Goal: Task Accomplishment & Management: Use online tool/utility

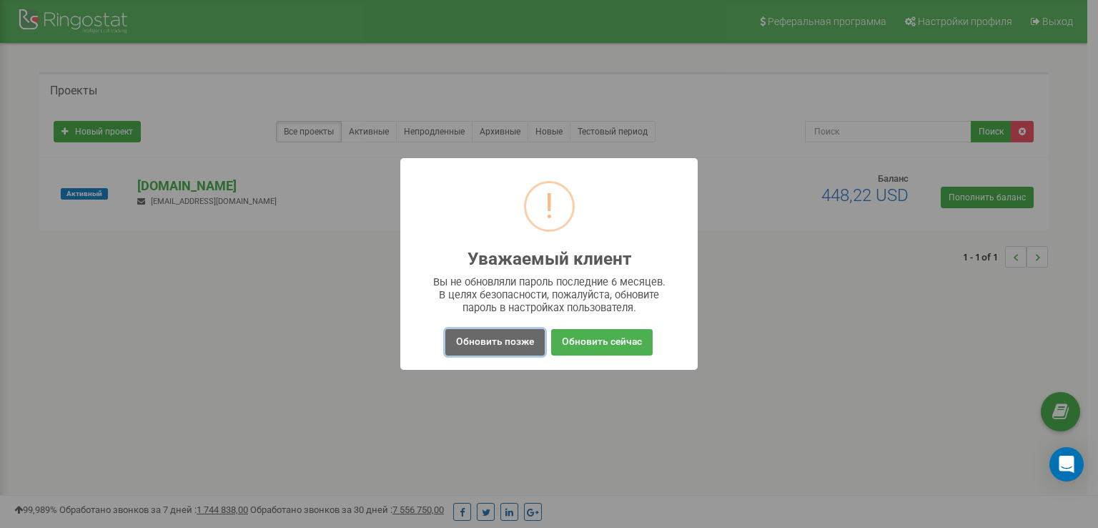
click at [495, 341] on button "Обновить позже" at bounding box center [494, 342] width 99 height 26
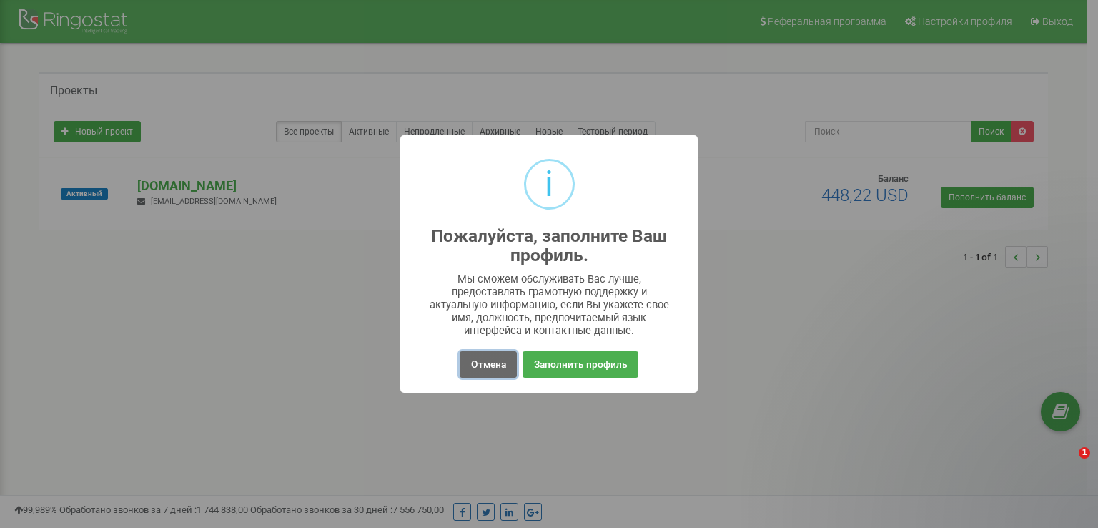
click at [488, 360] on button "Отмена" at bounding box center [488, 364] width 56 height 26
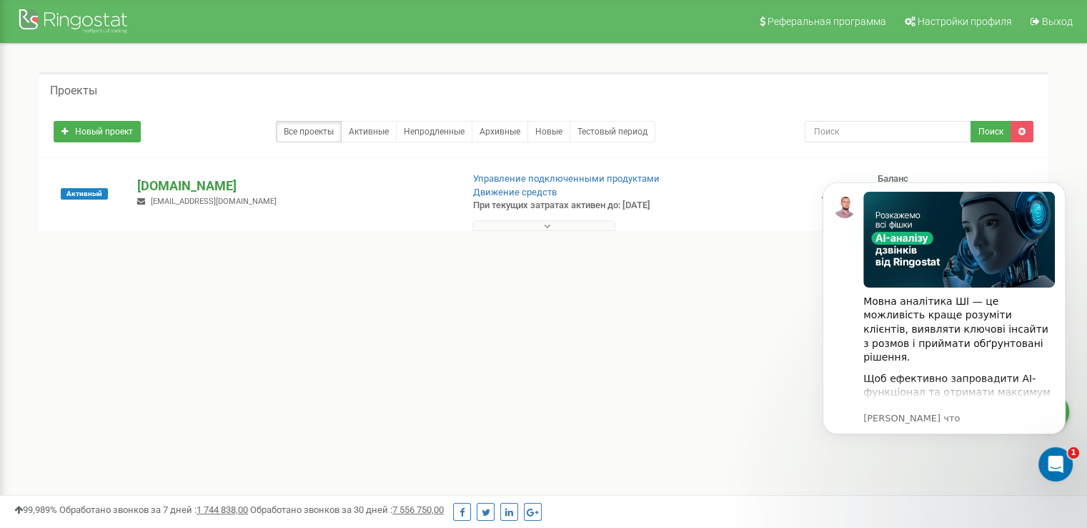
click at [206, 183] on p "[DOMAIN_NAME]" at bounding box center [293, 186] width 312 height 19
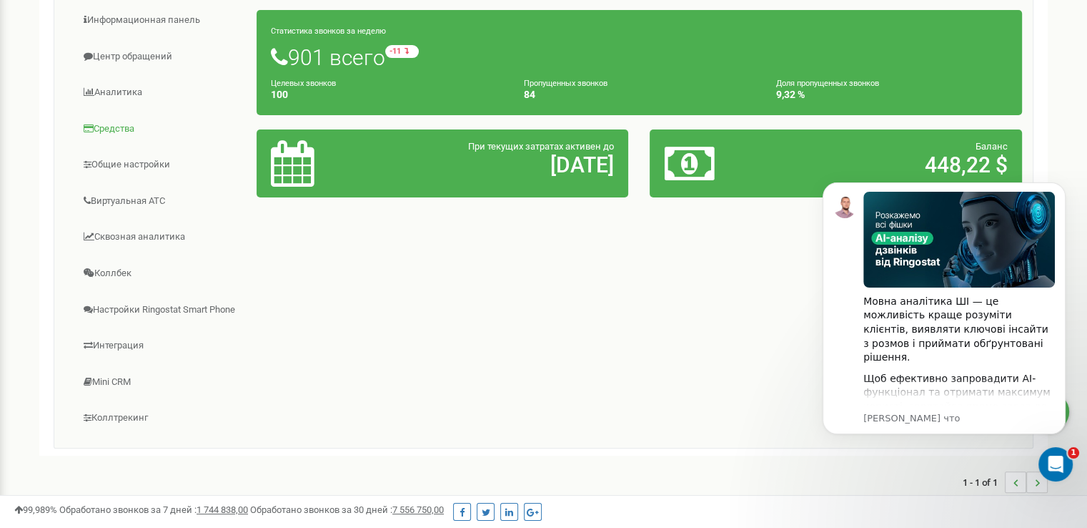
scroll to position [214, 0]
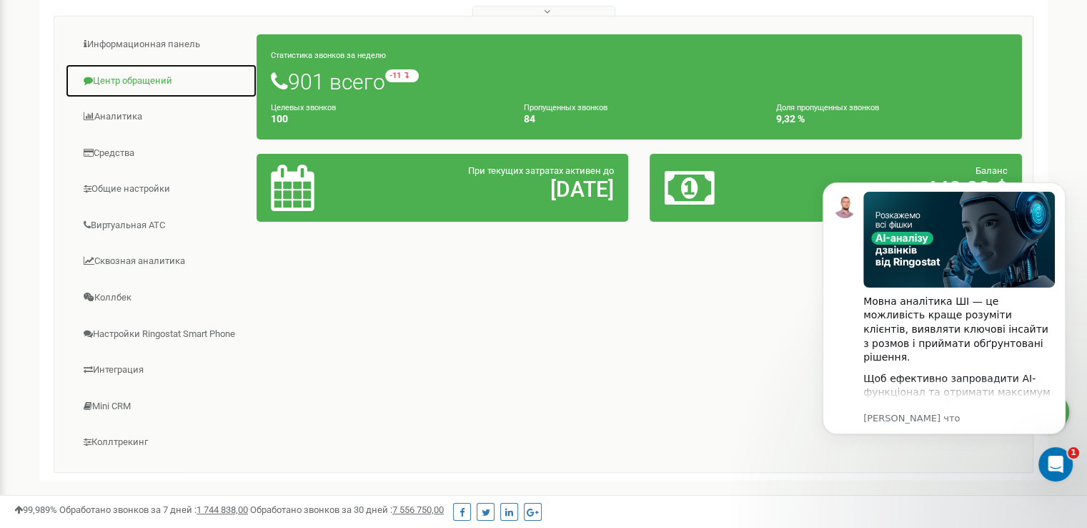
click at [139, 86] on link "Центр обращений" at bounding box center [161, 81] width 192 height 35
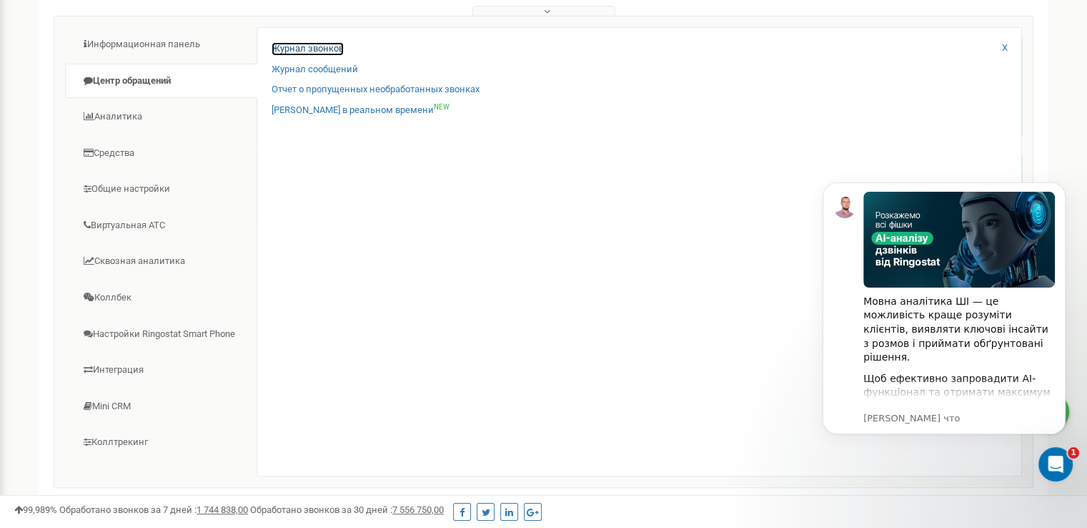
click at [309, 44] on link "Журнал звонков" at bounding box center [308, 49] width 72 height 14
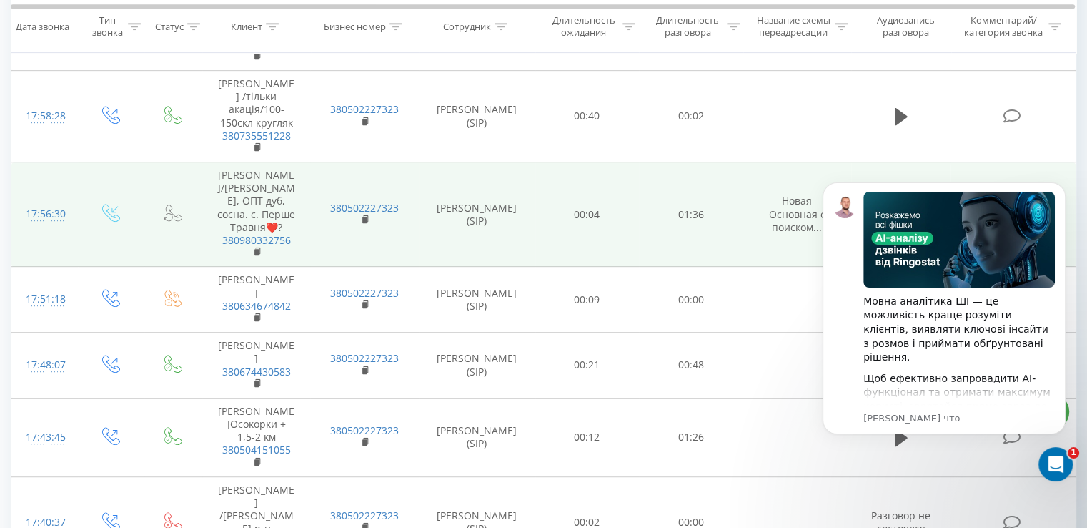
scroll to position [715, 0]
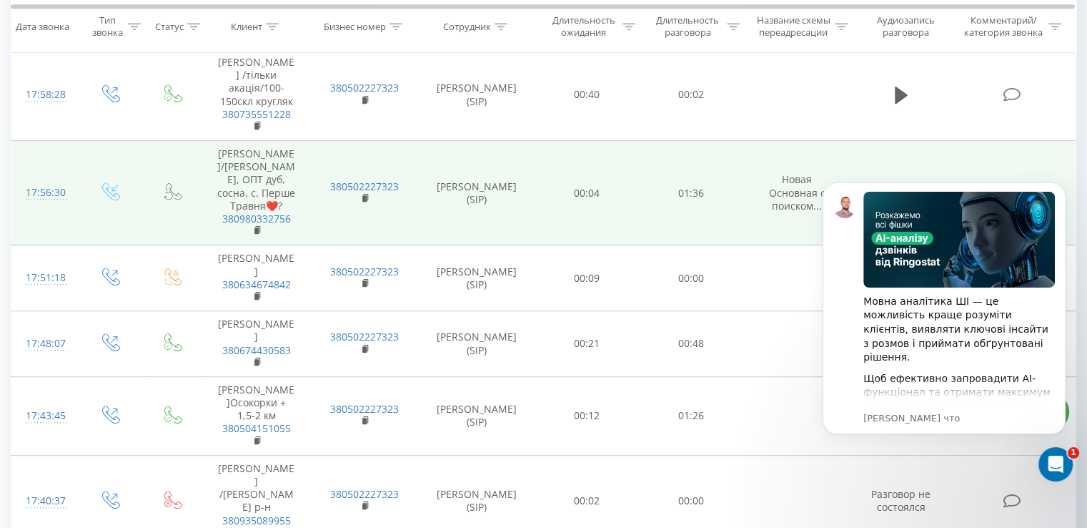
click at [894, 183] on button at bounding box center [901, 193] width 21 height 21
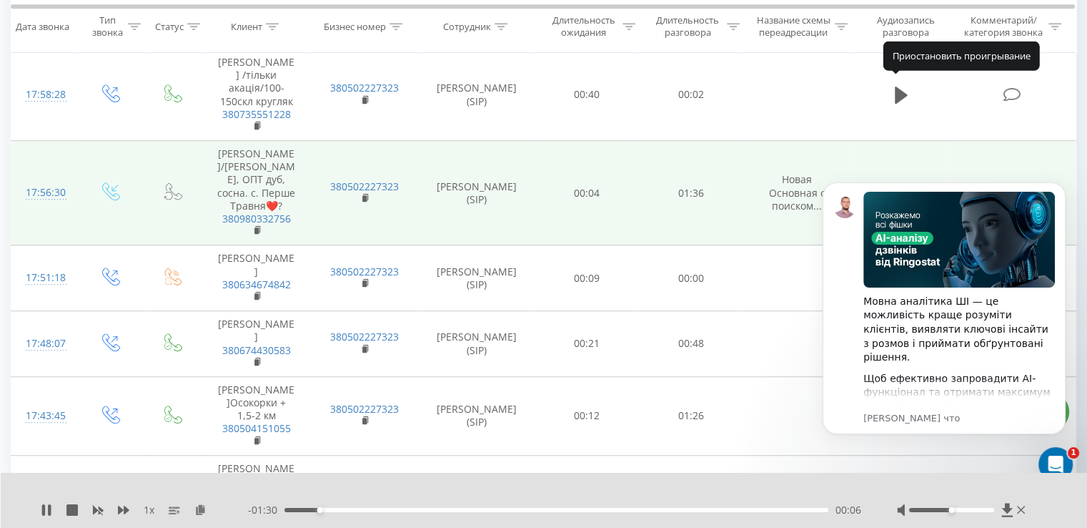
click at [901, 184] on icon at bounding box center [901, 194] width 13 height 20
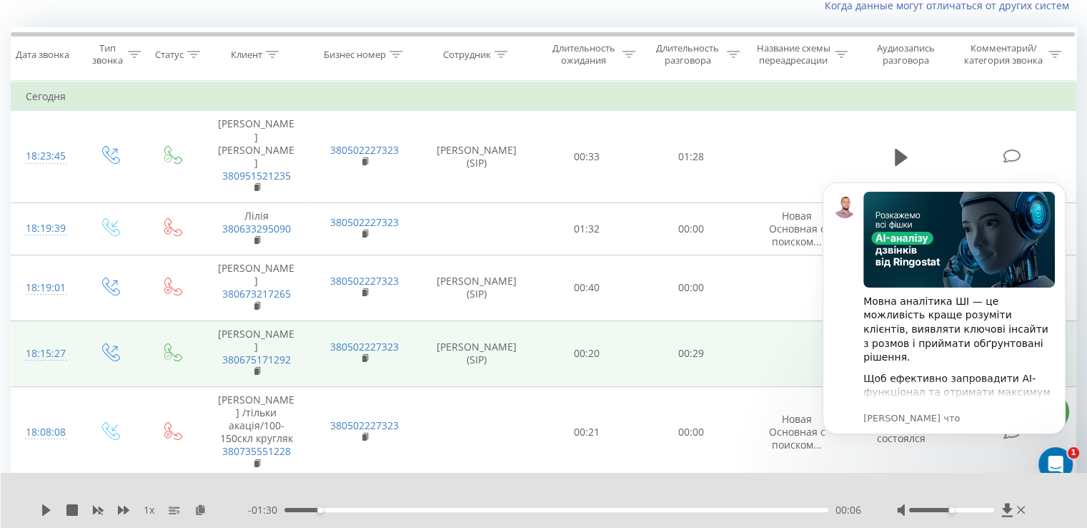
scroll to position [71, 0]
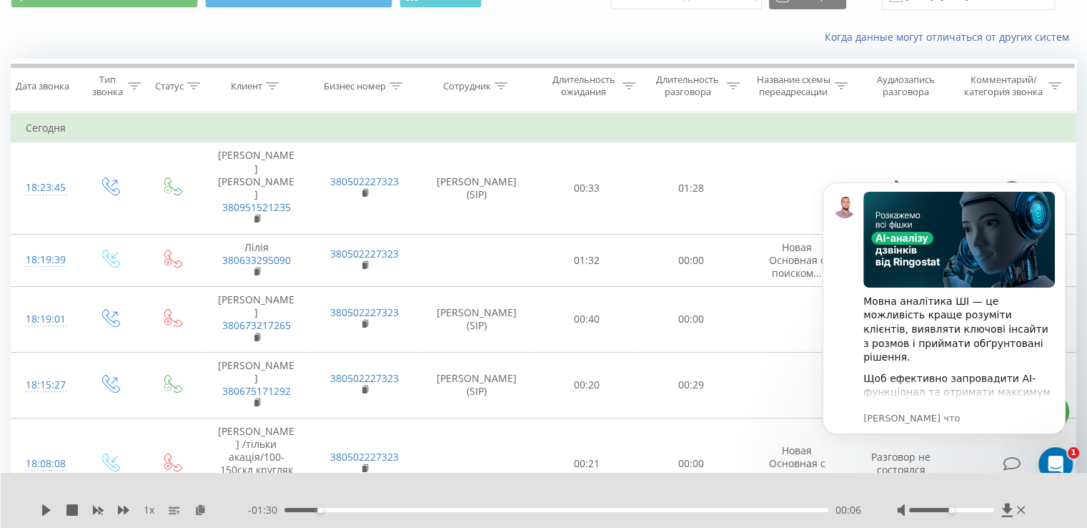
click at [1026, 512] on div at bounding box center [963, 510] width 132 height 14
click at [1062, 185] on icon "Dismiss notification" at bounding box center [1061, 186] width 5 height 5
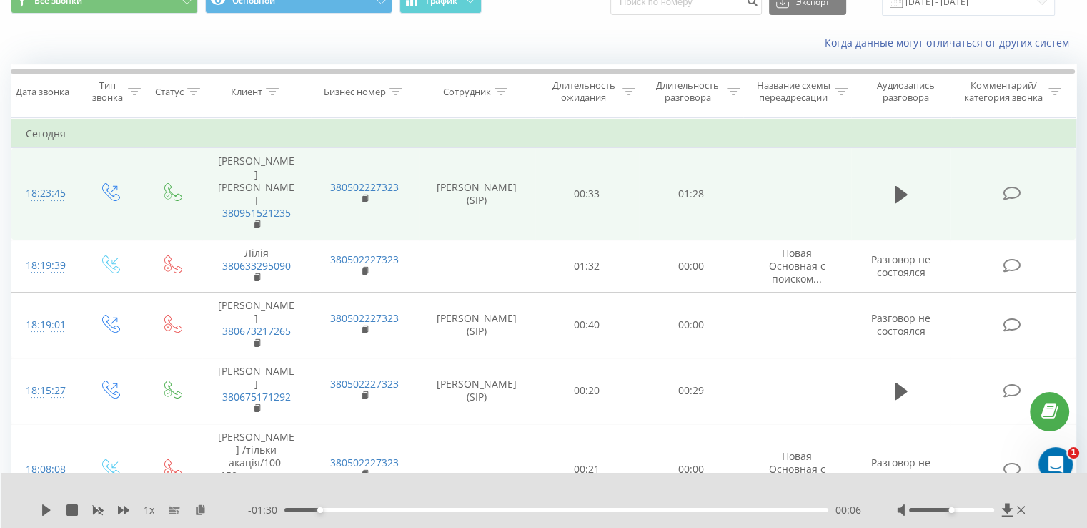
scroll to position [0, 0]
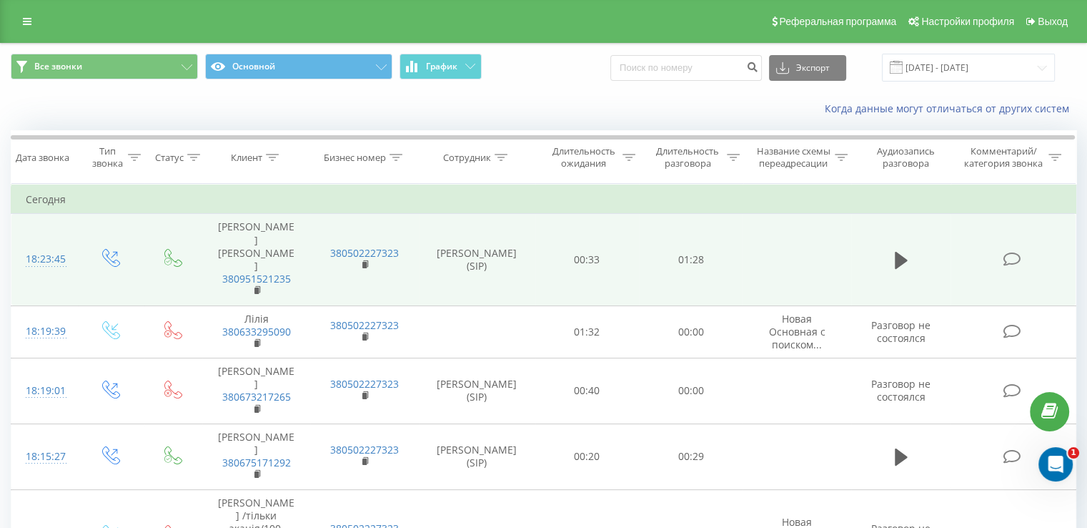
scroll to position [357, 0]
